Goal: Transaction & Acquisition: Purchase product/service

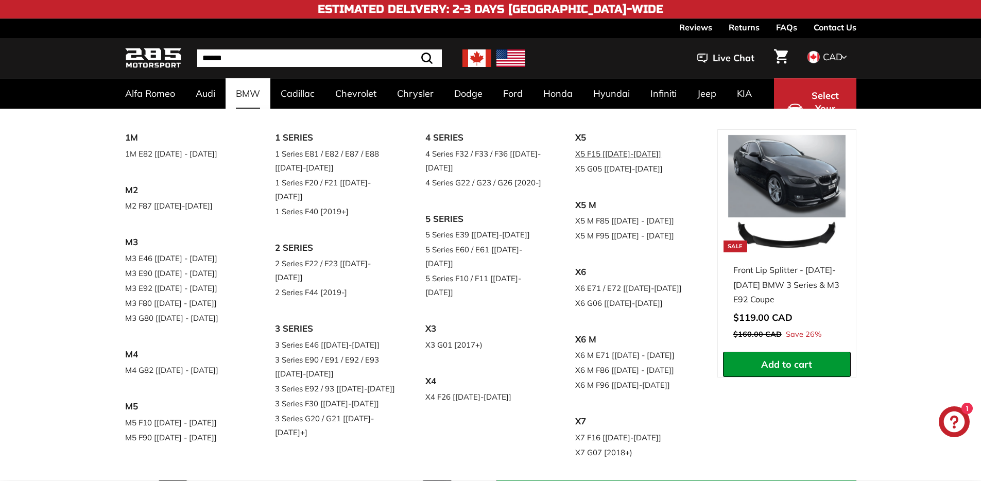
click at [575, 161] on link "X5 F15 [[DATE]-[DATE]]" at bounding box center [636, 153] width 122 height 15
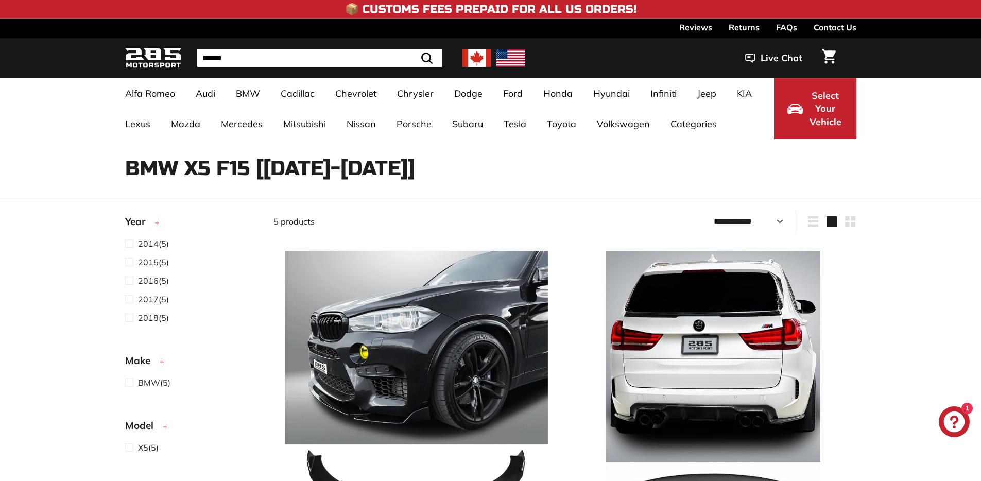
select select "**********"
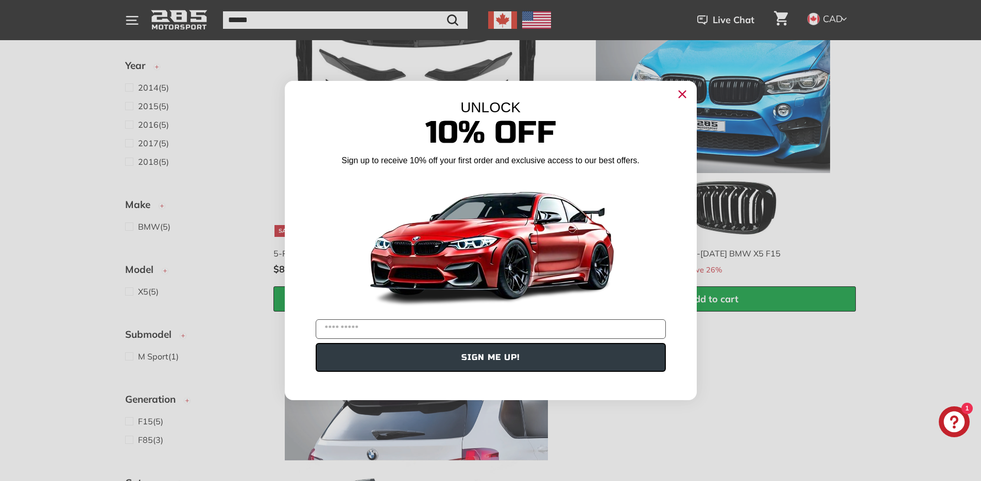
scroll to position [625, 0]
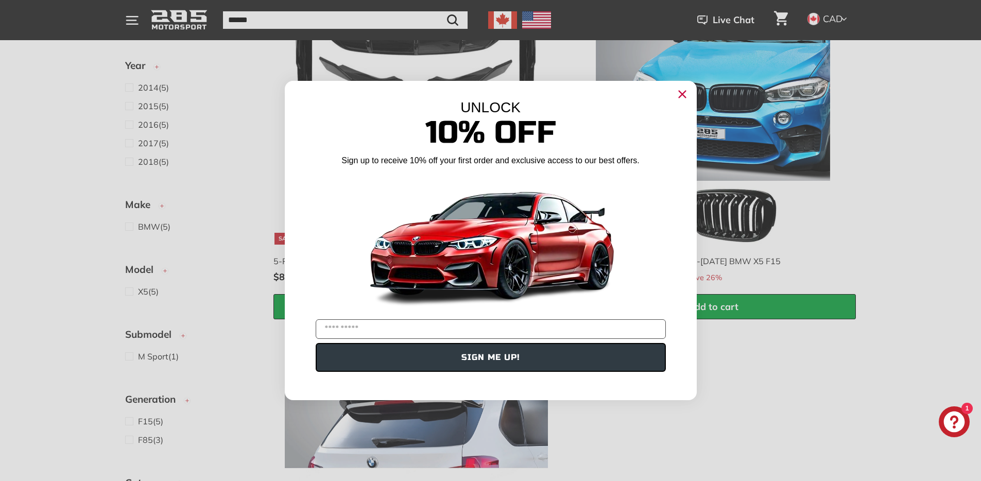
click at [683, 96] on icon "Close dialog" at bounding box center [682, 94] width 7 height 7
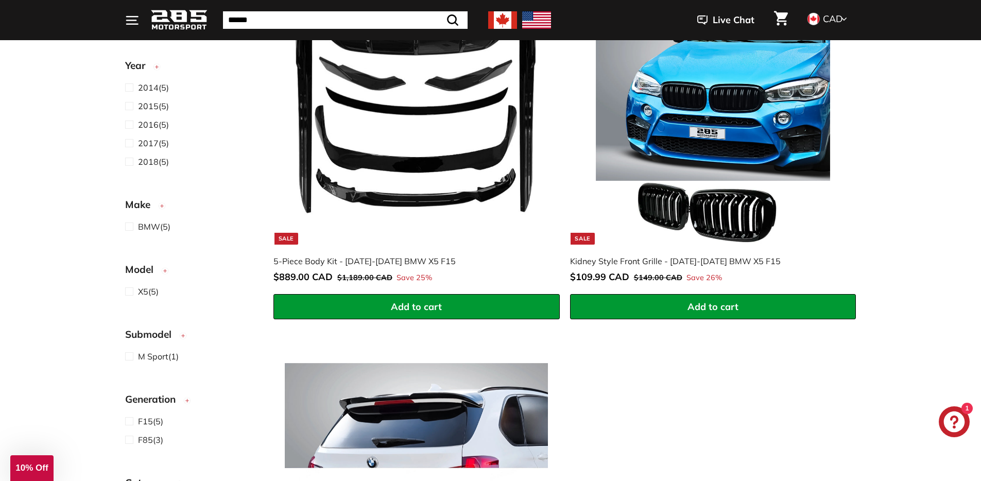
click at [425, 192] on img at bounding box center [416, 112] width 263 height 263
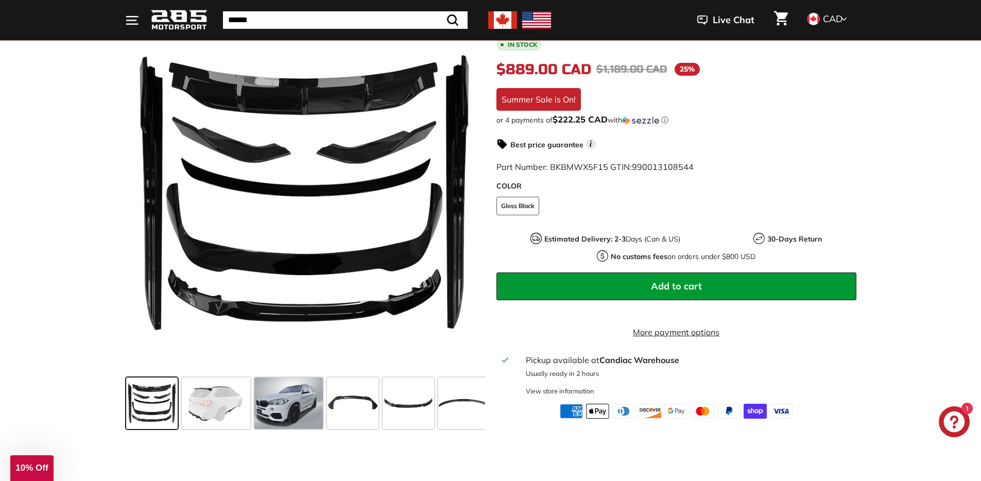
scroll to position [255, 0]
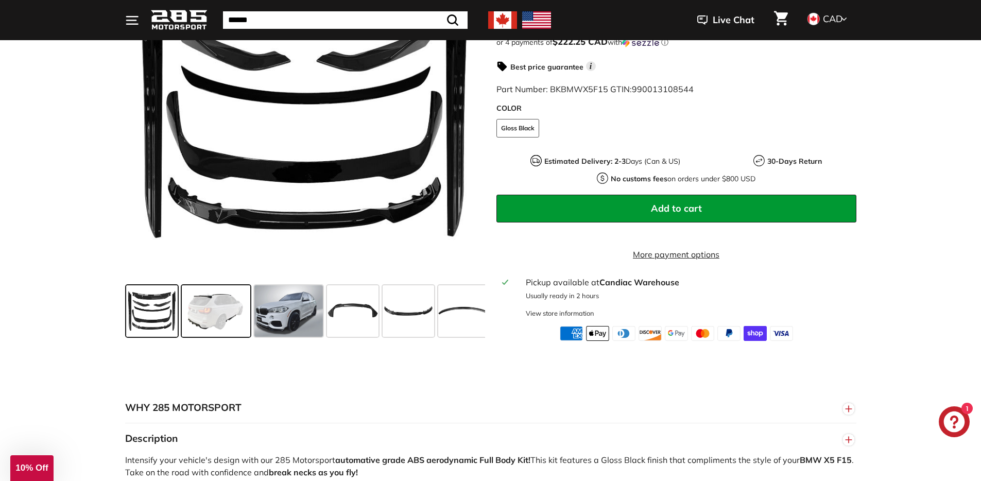
click at [211, 314] on span at bounding box center [216, 311] width 68 height 52
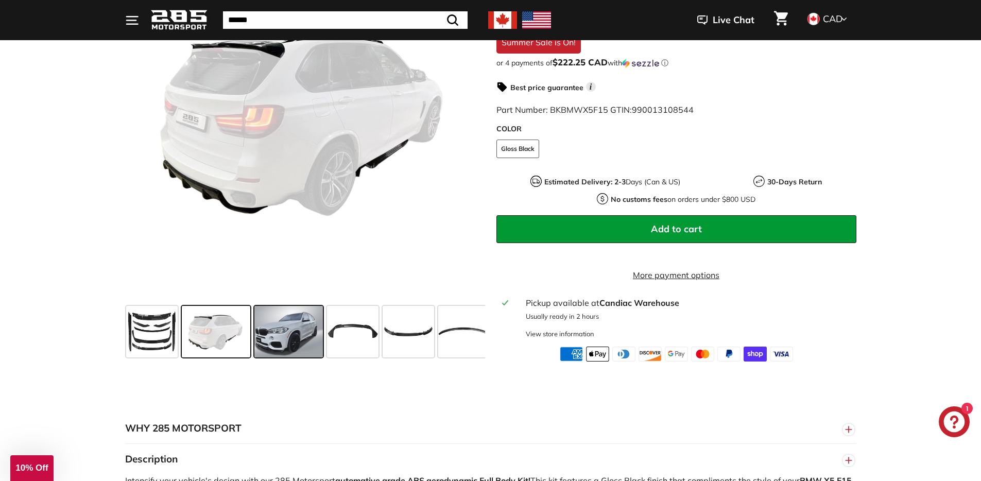
scroll to position [221, 0]
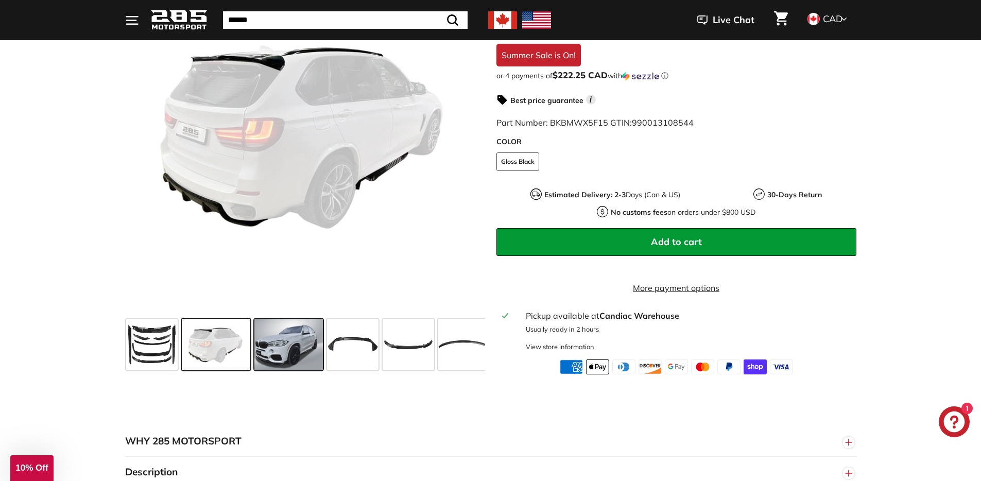
click at [285, 354] on span at bounding box center [288, 345] width 68 height 52
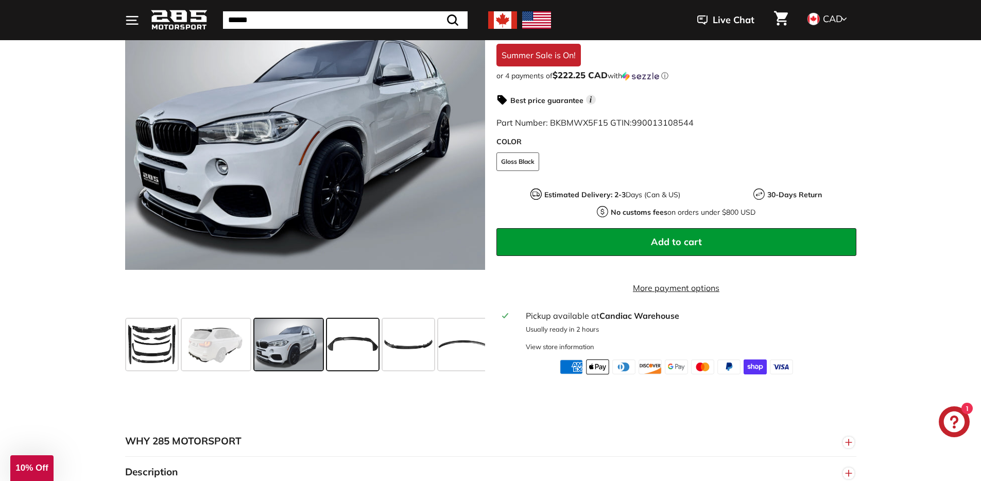
click at [339, 346] on span at bounding box center [353, 345] width 52 height 52
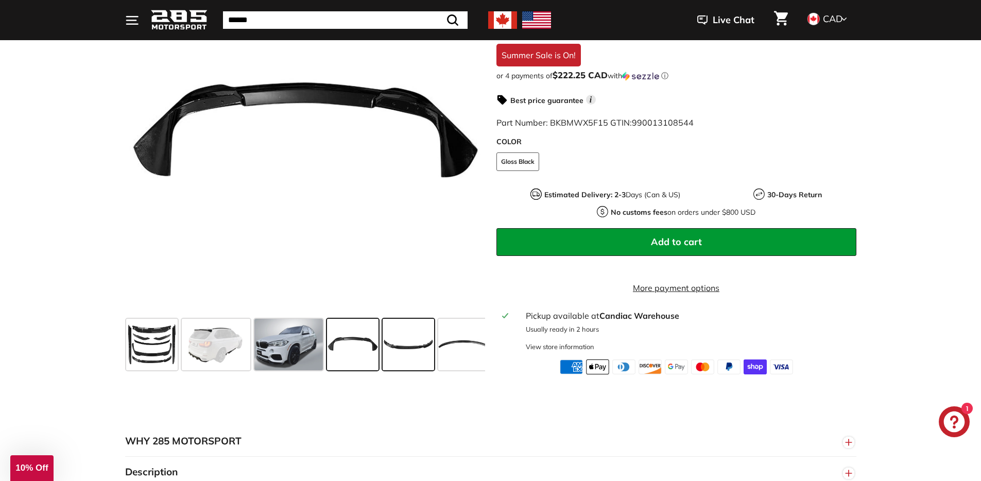
click at [414, 342] on span at bounding box center [409, 345] width 52 height 52
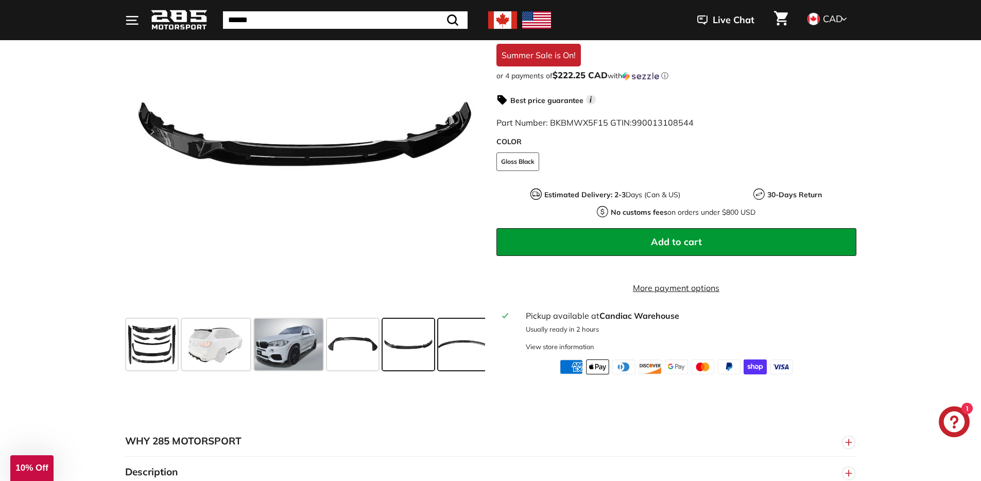
click at [460, 341] on span at bounding box center [464, 345] width 52 height 52
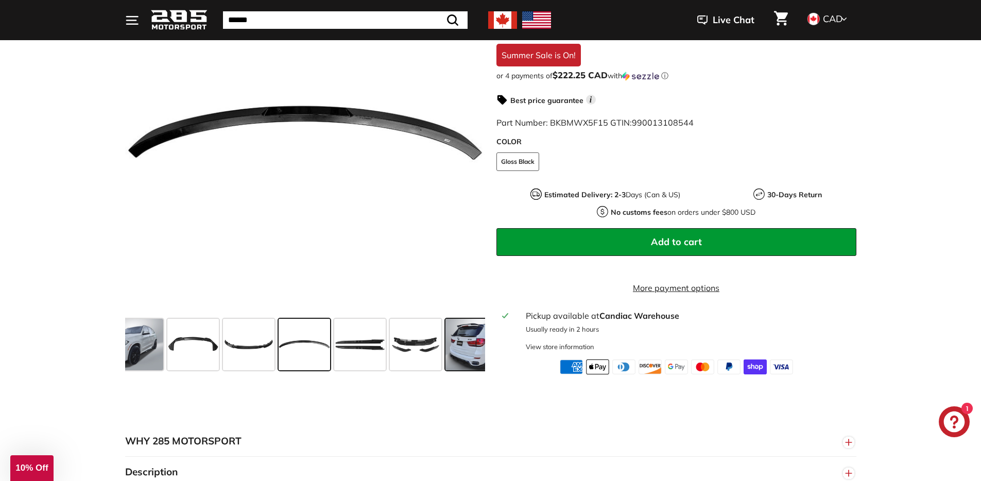
click at [460, 341] on span at bounding box center [479, 345] width 68 height 52
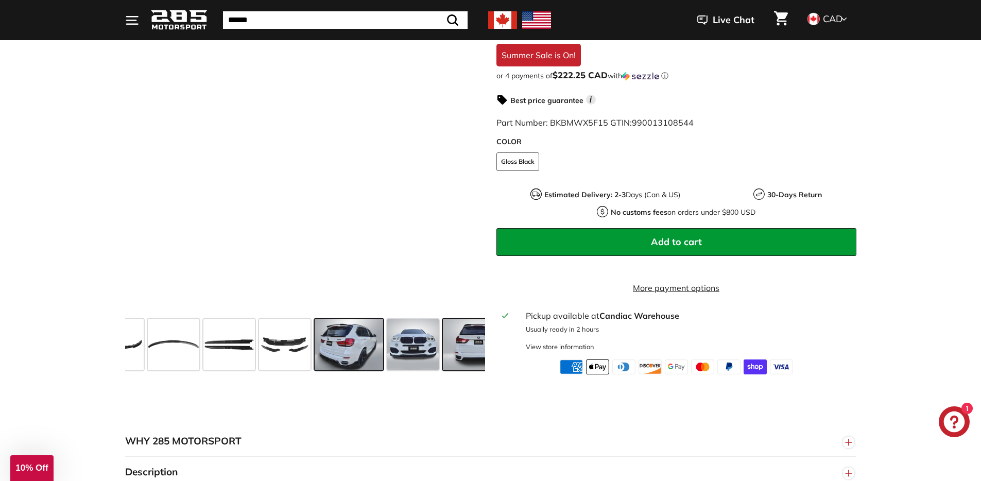
scroll to position [0, 335]
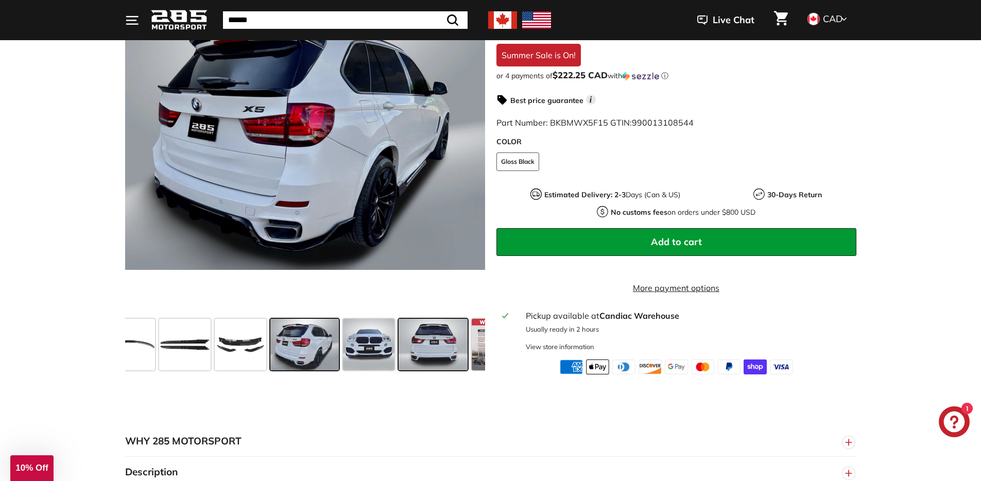
click at [430, 346] on span at bounding box center [433, 345] width 68 height 52
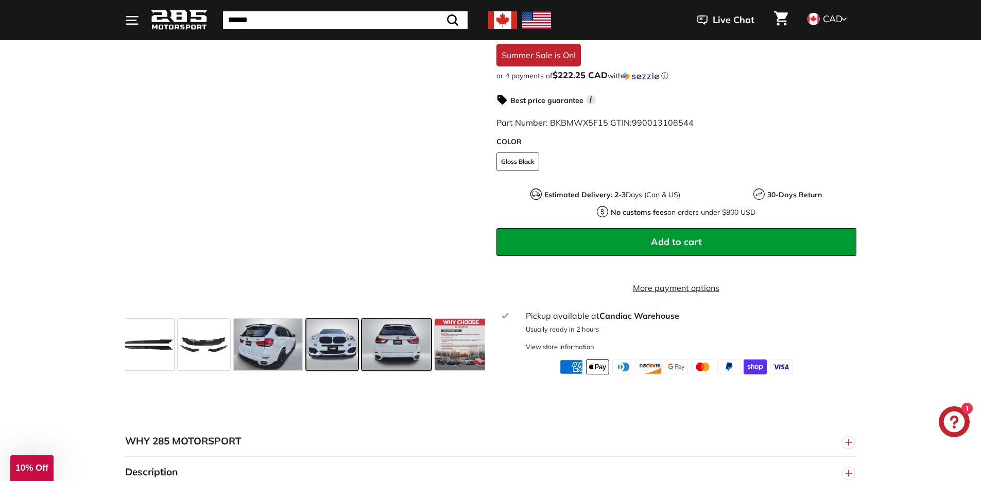
scroll to position [0, 375]
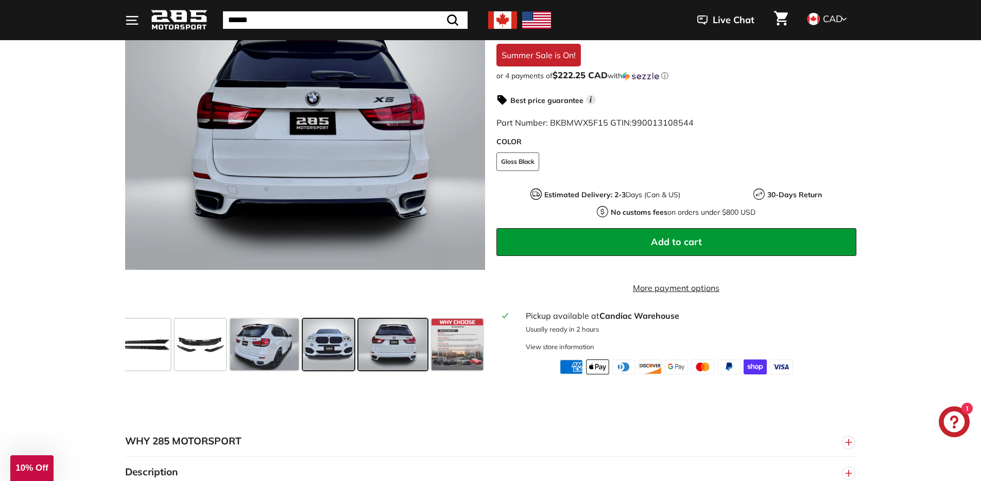
click at [322, 352] on span at bounding box center [329, 345] width 52 height 52
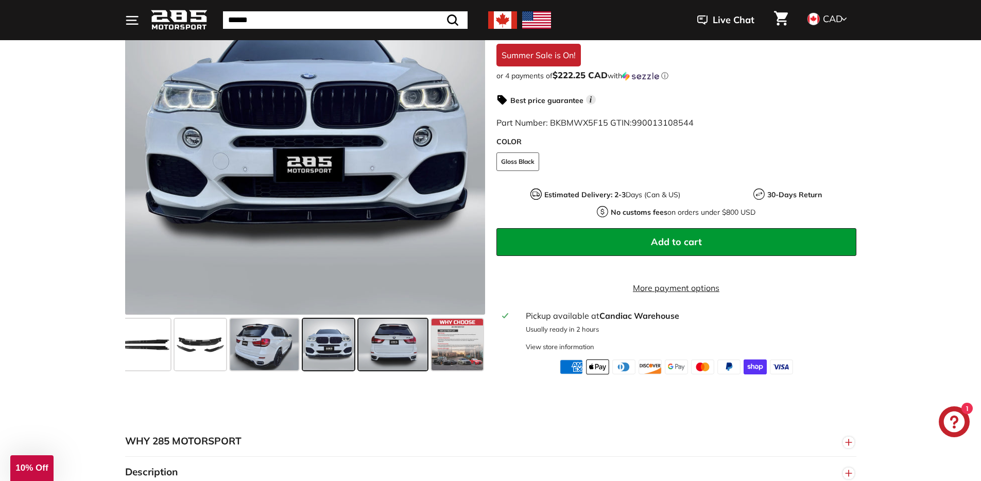
click at [397, 352] on span at bounding box center [392, 345] width 68 height 52
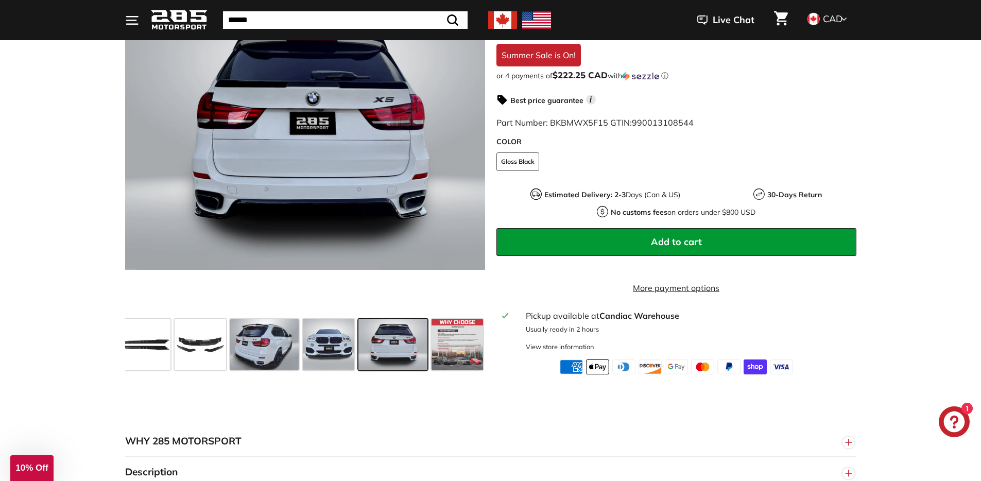
click at [397, 352] on span at bounding box center [392, 345] width 68 height 52
click at [422, 352] on span at bounding box center [392, 345] width 68 height 52
click at [445, 350] on span at bounding box center [458, 345] width 52 height 52
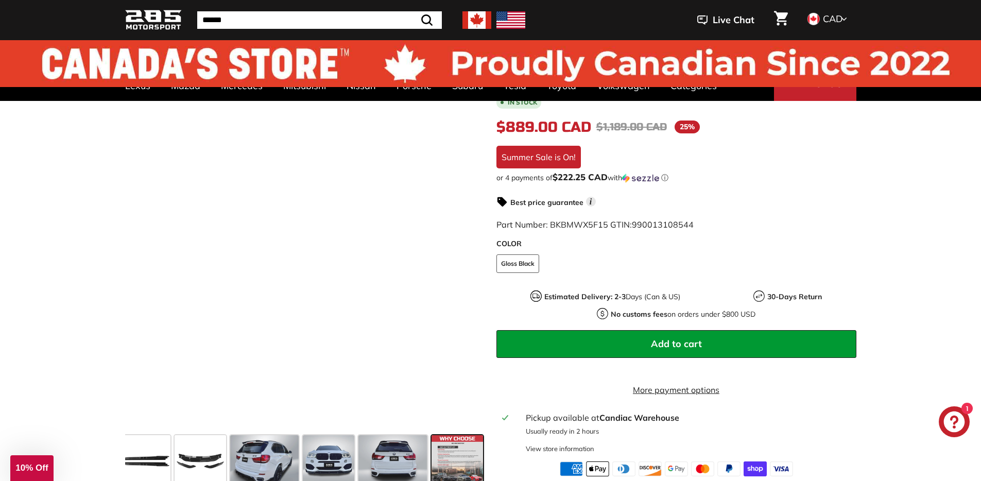
scroll to position [0, 0]
